Goal: Task Accomplishment & Management: Use online tool/utility

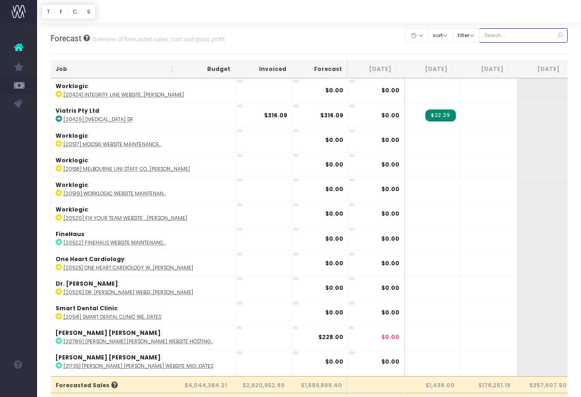
click at [507, 34] on input "text" at bounding box center [523, 35] width 89 height 14
paste input "24609"
type input "24609"
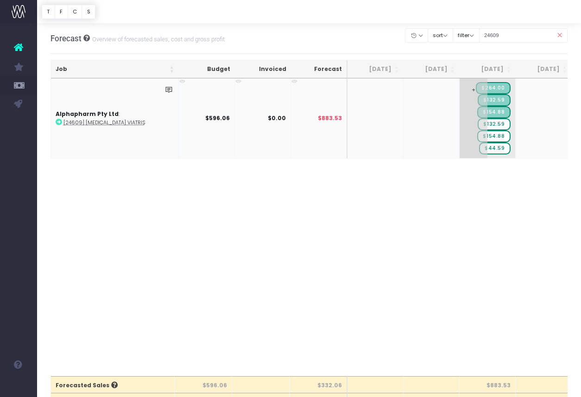
click at [501, 134] on span "$154.88" at bounding box center [493, 136] width 33 height 12
click at [497, 136] on span "$154.88" at bounding box center [493, 136] width 33 height 12
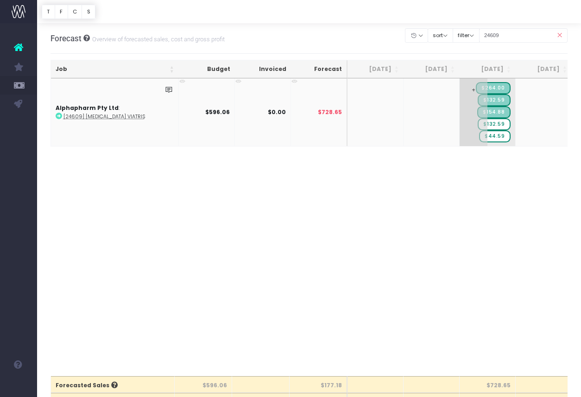
click at [500, 123] on span "$132.59" at bounding box center [494, 124] width 32 height 12
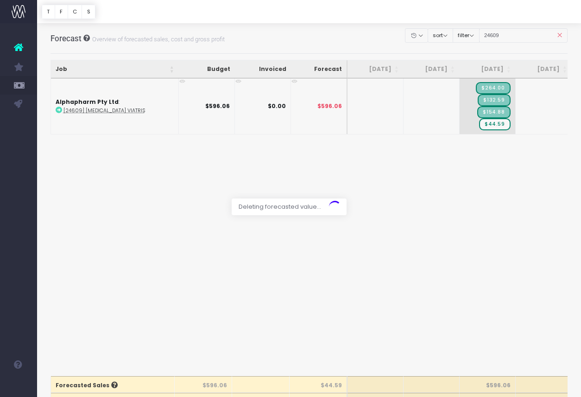
click at [487, 179] on div at bounding box center [290, 198] width 581 height 397
click at [471, 121] on span "+" at bounding box center [474, 106] width 28 height 56
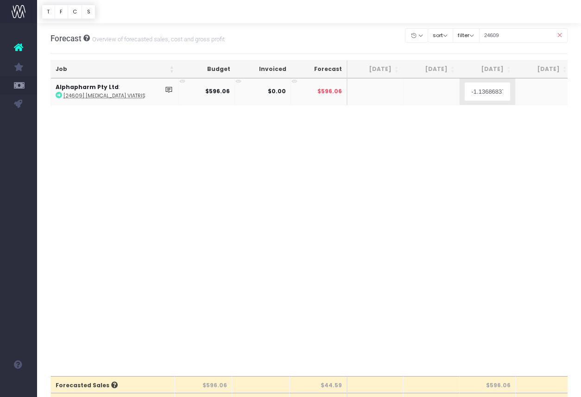
click at [474, 172] on body "Oh my... this is bad. [PERSON_NAME] wasn't able to load this page. Please conta…" at bounding box center [290, 198] width 581 height 397
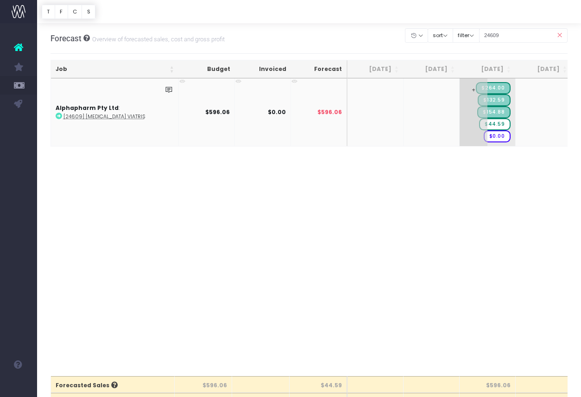
click at [493, 137] on span "$0.00" at bounding box center [497, 136] width 27 height 12
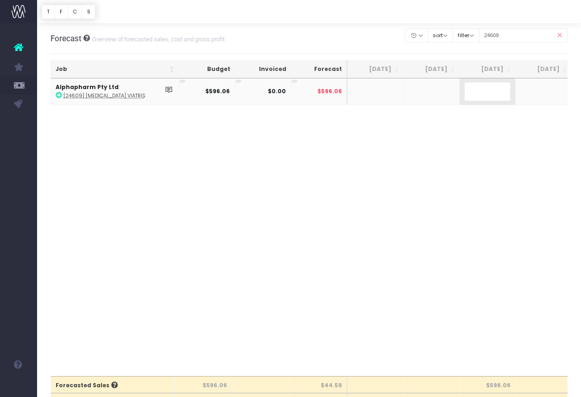
click at [499, 114] on body "Oh my... this is bad. [PERSON_NAME] wasn't able to load this page. Please conta…" at bounding box center [290, 198] width 581 height 397
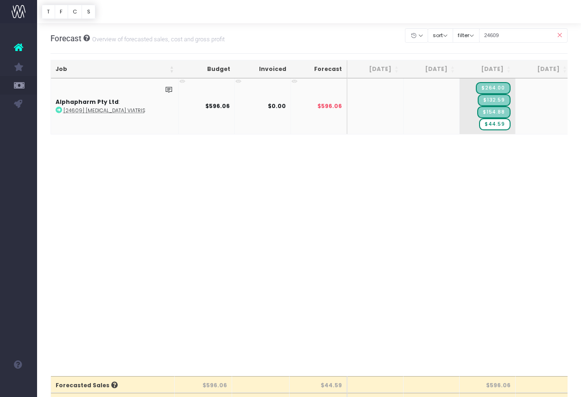
click at [448, 110] on td at bounding box center [432, 106] width 56 height 56
drag, startPoint x: 524, startPoint y: 35, endPoint x: 506, endPoint y: 37, distance: 18.2
click at [506, 37] on input "24609" at bounding box center [523, 35] width 89 height 14
type input "24626"
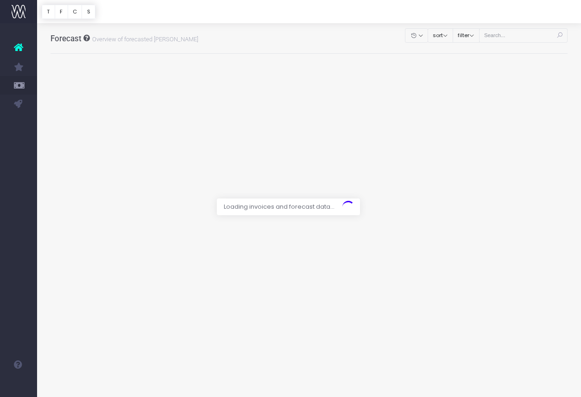
click at [525, 36] on div at bounding box center [290, 198] width 581 height 397
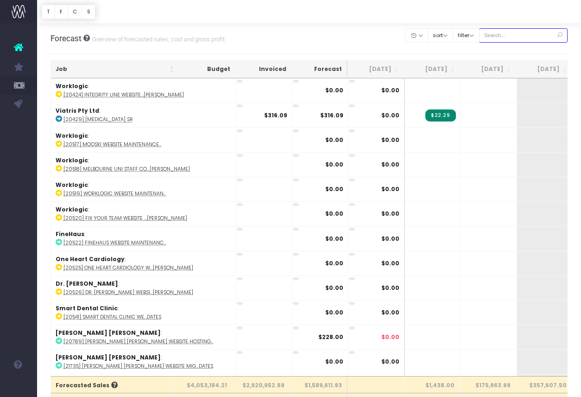
click at [534, 34] on input "text" at bounding box center [523, 35] width 89 height 14
type input "24626"
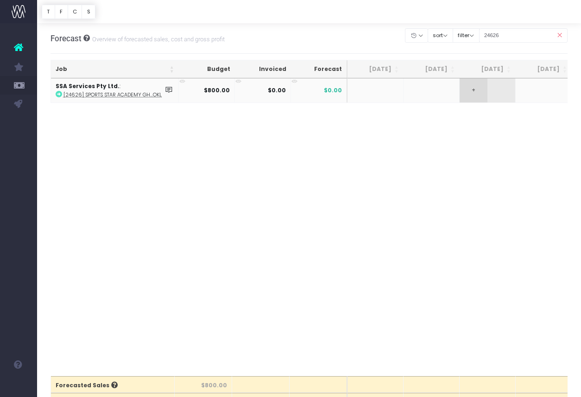
click at [472, 90] on span "+" at bounding box center [474, 90] width 28 height 24
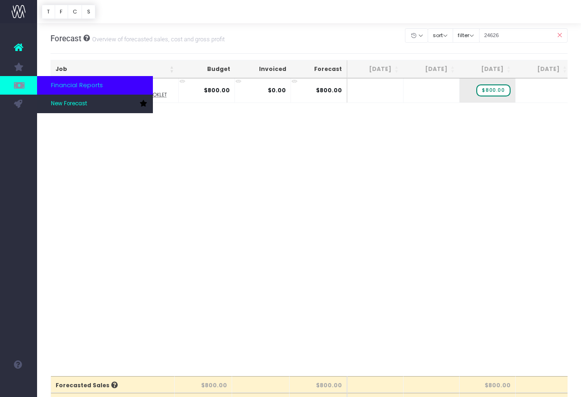
click at [10, 81] on link at bounding box center [18, 85] width 37 height 19
click at [17, 81] on icon at bounding box center [18, 85] width 9 height 10
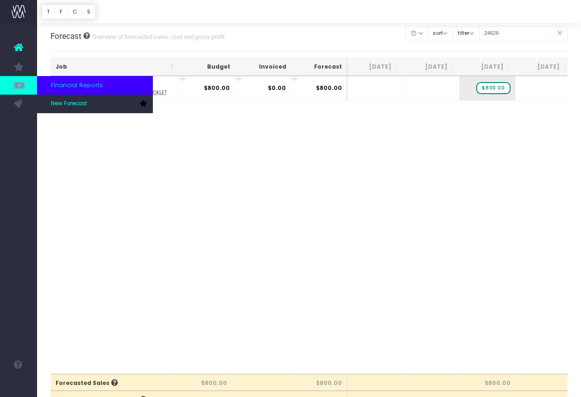
scroll to position [4, 0]
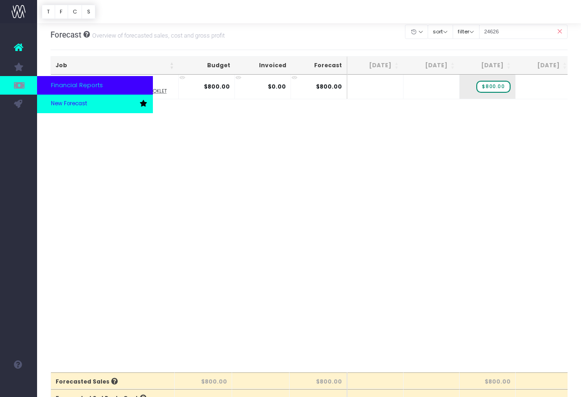
click at [90, 107] on link "New Forecast" at bounding box center [95, 104] width 116 height 19
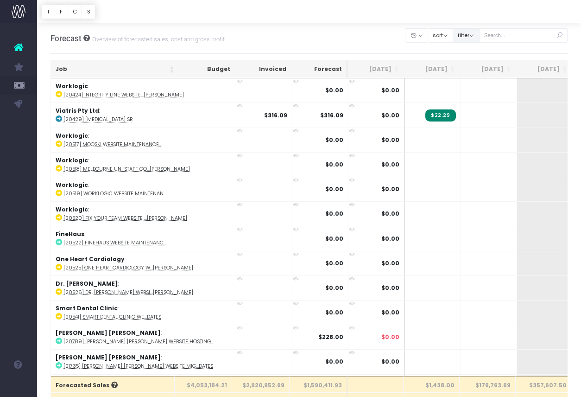
click at [478, 39] on button "filter" at bounding box center [466, 35] width 27 height 14
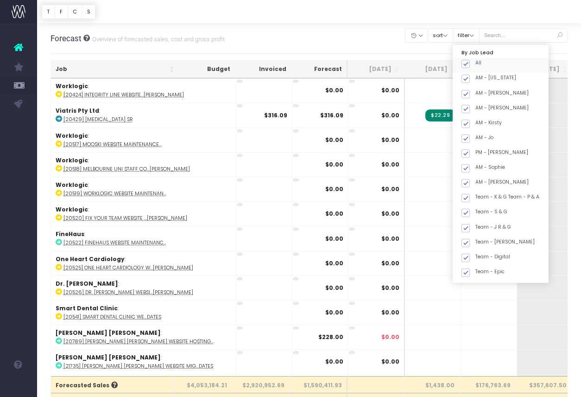
click at [470, 63] on span at bounding box center [465, 64] width 8 height 8
click at [479, 63] on input "All" at bounding box center [478, 62] width 6 height 6
checkbox input "false"
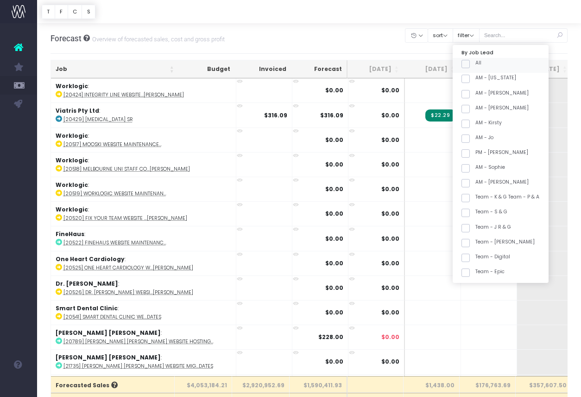
checkbox input "false"
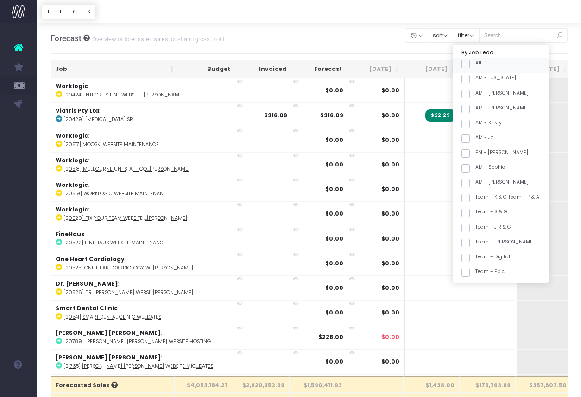
checkbox input "false"
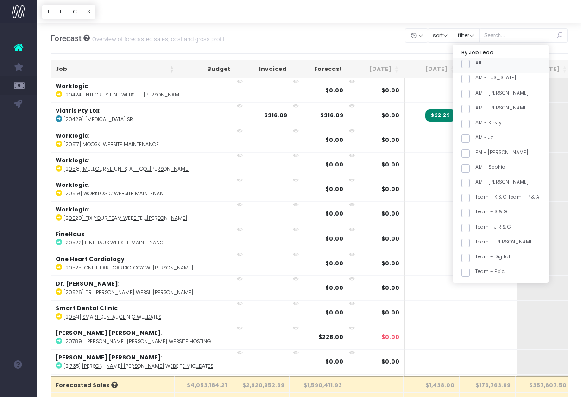
checkbox input "false"
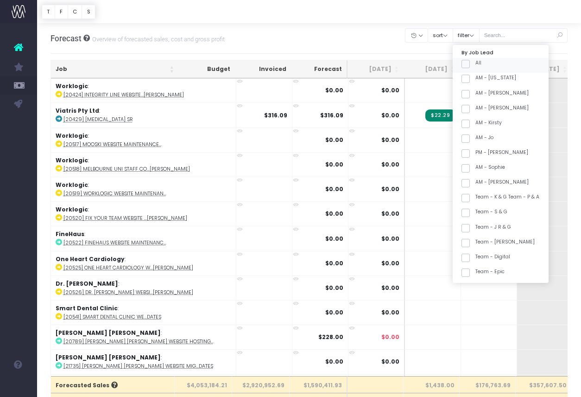
checkbox input "false"
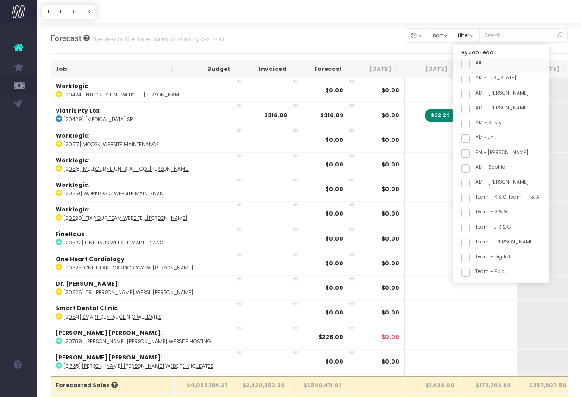
checkbox input "false"
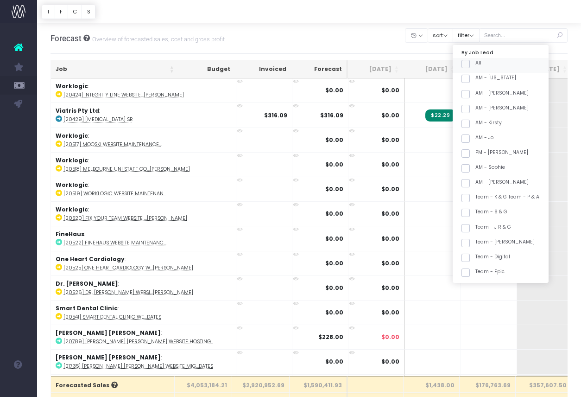
checkbox input "false"
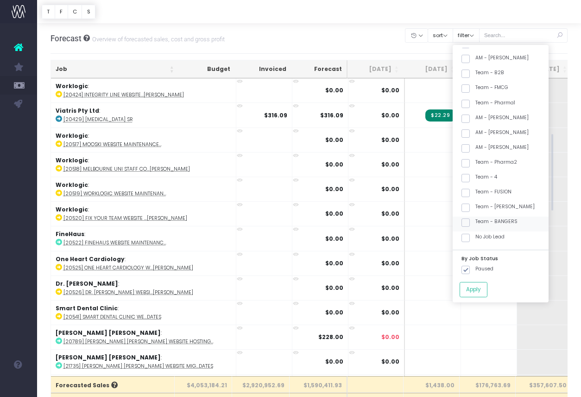
scroll to position [259, 0]
click at [470, 223] on span at bounding box center [465, 221] width 8 height 8
click at [475, 223] on input "Team - BANGERS" at bounding box center [478, 220] width 6 height 6
checkbox input "true"
click at [485, 290] on button "Apply" at bounding box center [474, 289] width 28 height 15
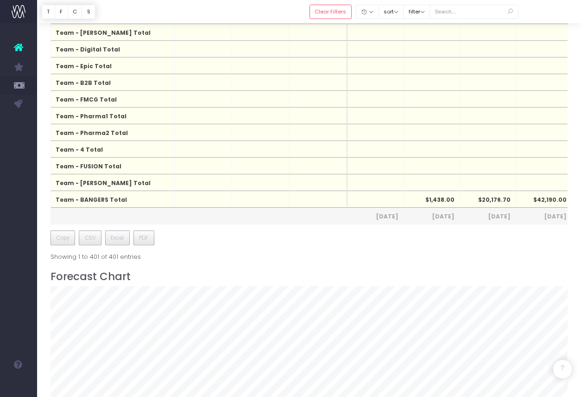
scroll to position [817, 0]
